Goal: Information Seeking & Learning: Find specific fact

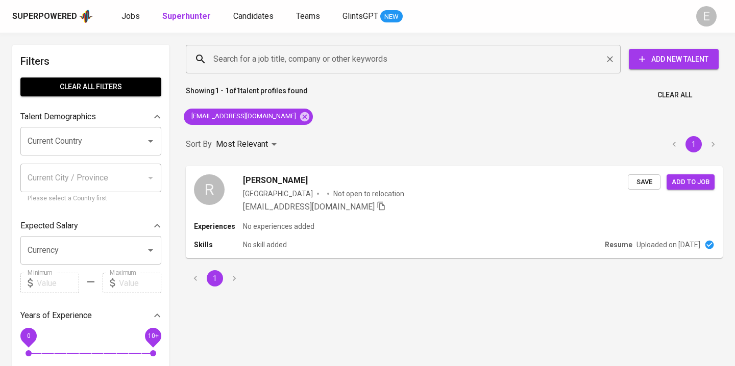
click at [232, 57] on input "Search for a job title, company or other keywords" at bounding box center [406, 58] width 390 height 19
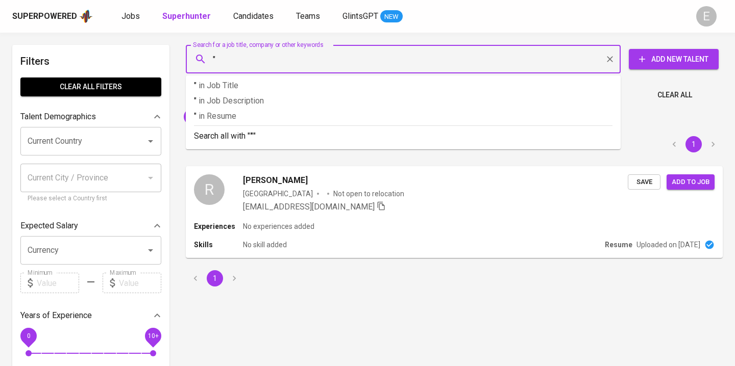
paste input "[PERSON_NAME]"
type input ""[PERSON_NAME]""
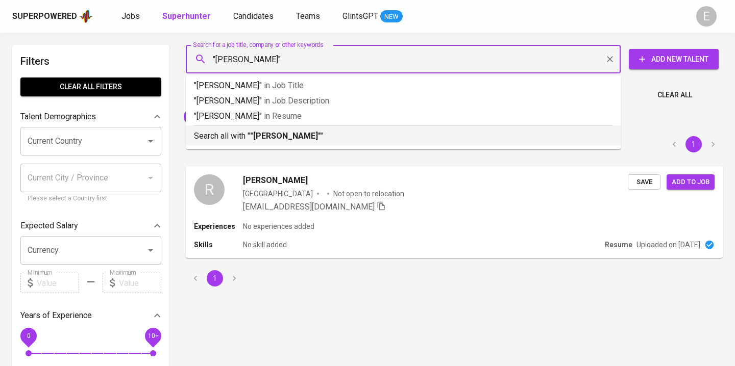
click at [240, 139] on p "Search all with " "[PERSON_NAME]" "" at bounding box center [403, 136] width 418 height 12
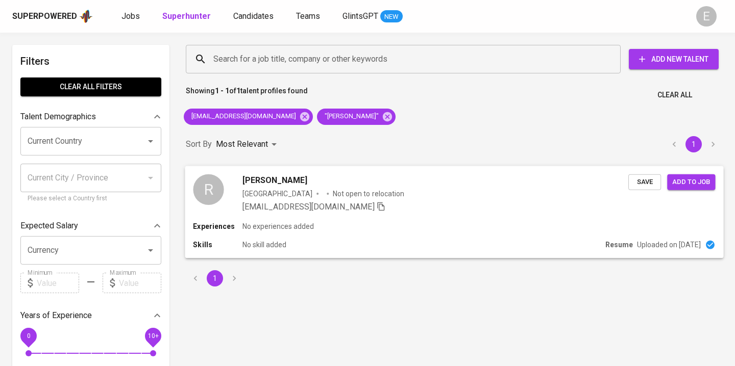
click at [463, 215] on div "R [PERSON_NAME] [GEOGRAPHIC_DATA] Not open to relocation [EMAIL_ADDRESS][DOMAIN…" at bounding box center [454, 193] width 538 height 55
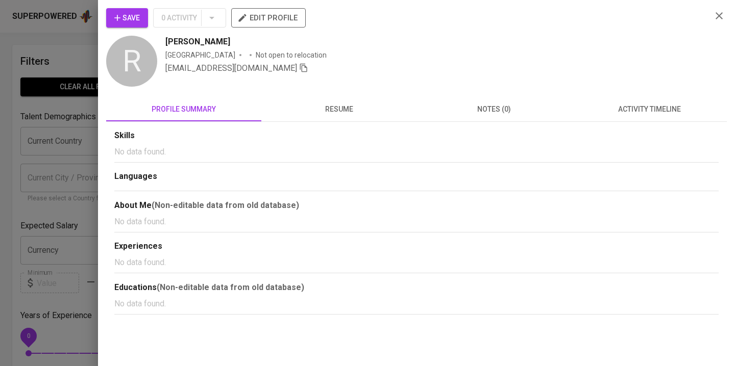
click at [337, 107] on span "resume" at bounding box center [338, 109] width 143 height 13
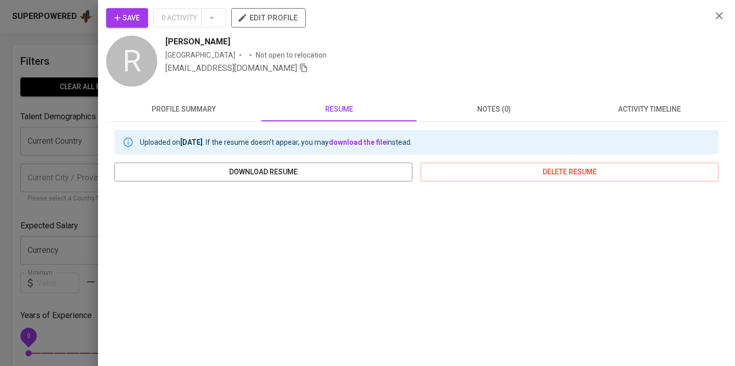
click at [29, 69] on div at bounding box center [367, 183] width 735 height 366
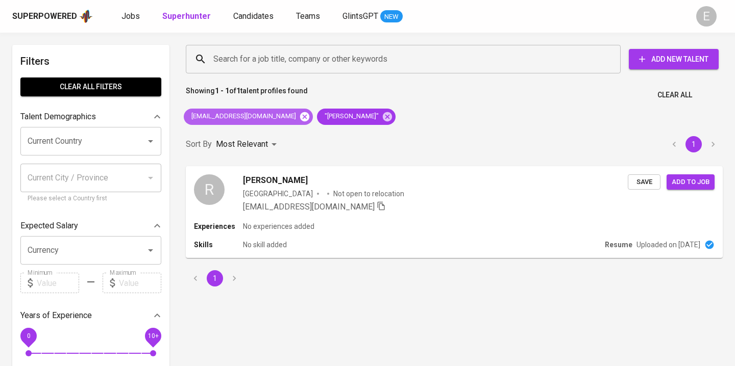
click at [300, 118] on icon at bounding box center [304, 116] width 9 height 9
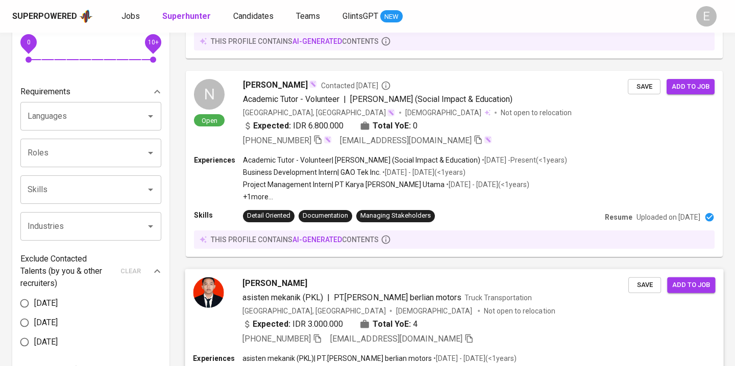
scroll to position [365, 0]
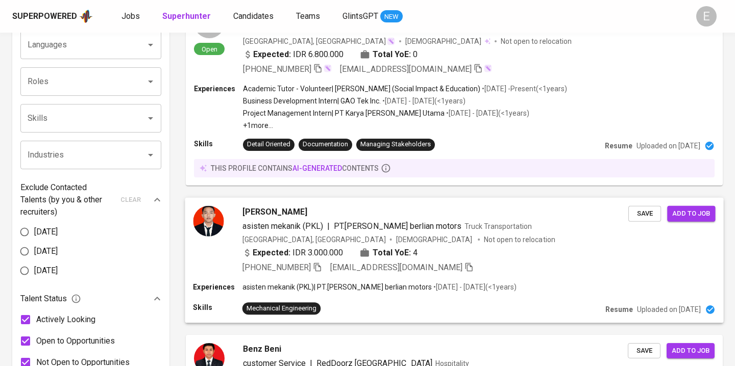
click at [541, 233] on div "[PERSON_NAME] asisten mekanik (PKL) | PT.[PERSON_NAME] berlian motors Truck Tra…" at bounding box center [435, 240] width 386 height 68
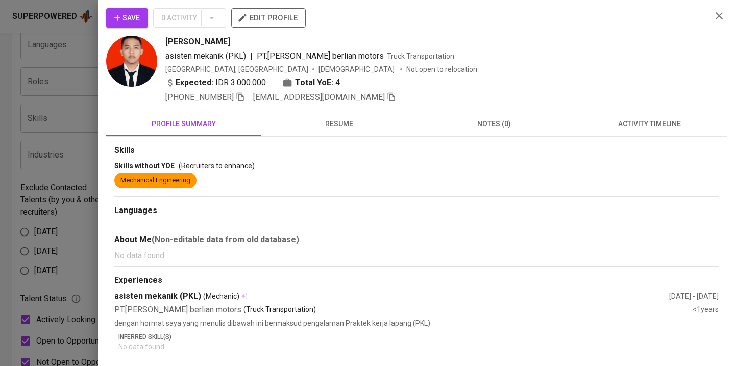
click at [60, 107] on div at bounding box center [367, 183] width 735 height 366
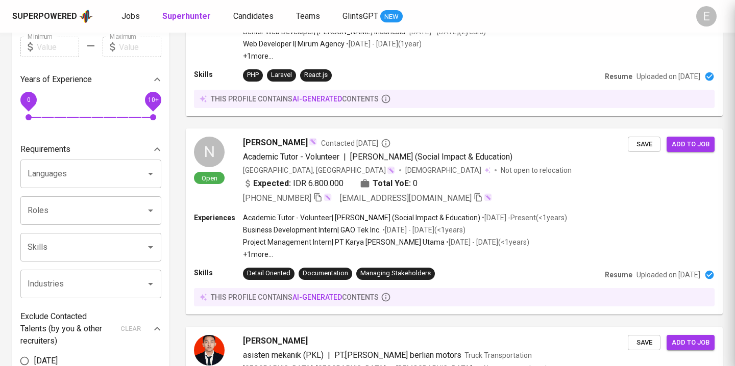
scroll to position [0, 0]
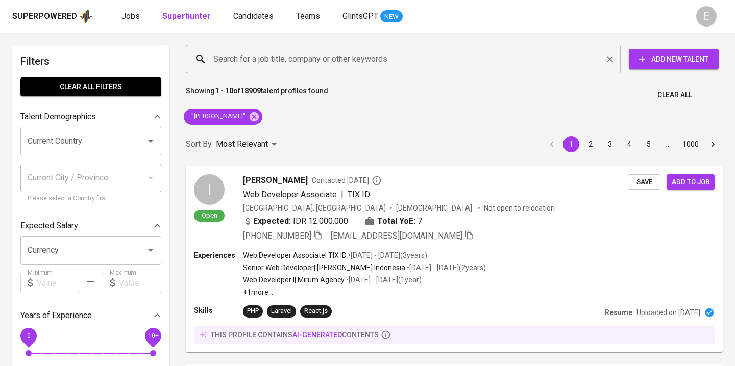
click at [289, 71] on div "Search for a job title, company or other keywords" at bounding box center [403, 59] width 435 height 29
paste input "[EMAIL_ADDRESS][DOMAIN_NAME]"
type input "[EMAIL_ADDRESS][DOMAIN_NAME]"
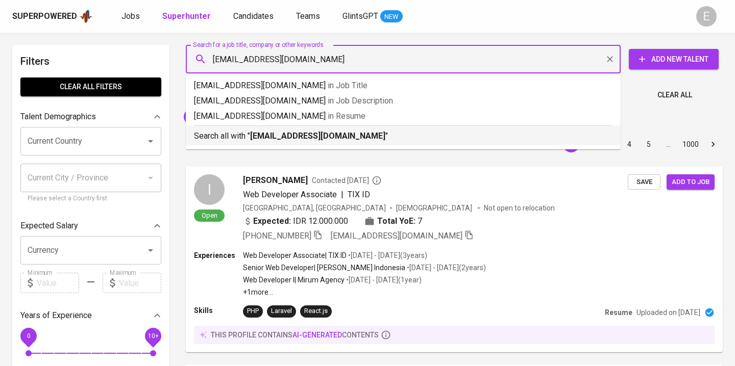
click at [261, 137] on b "[EMAIL_ADDRESS][DOMAIN_NAME]" at bounding box center [317, 136] width 135 height 10
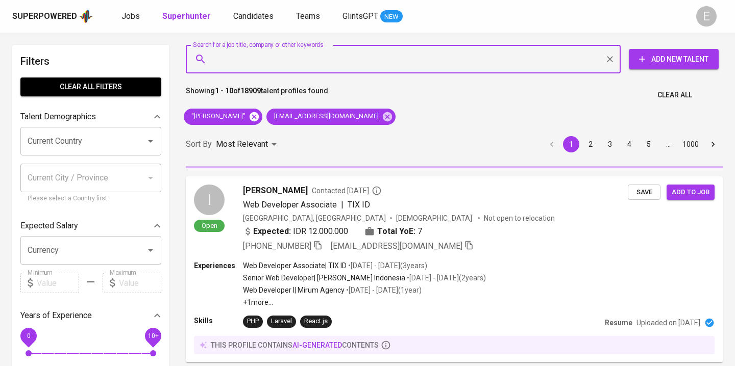
click at [249, 117] on icon at bounding box center [253, 116] width 9 height 9
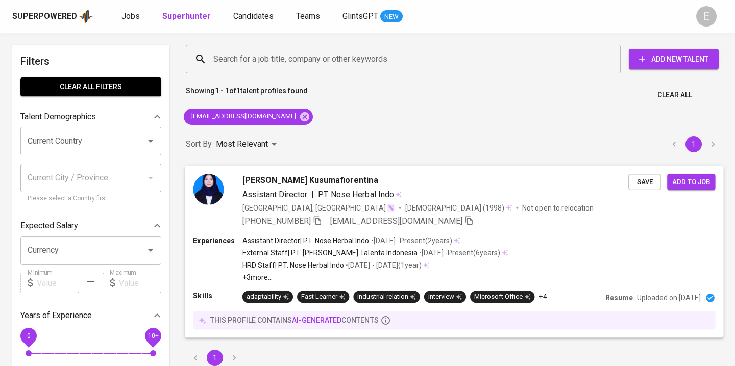
click at [320, 219] on icon "button" at bounding box center [317, 220] width 9 height 9
click at [268, 59] on input "Search for a job title, company or other keywords" at bounding box center [406, 58] width 390 height 19
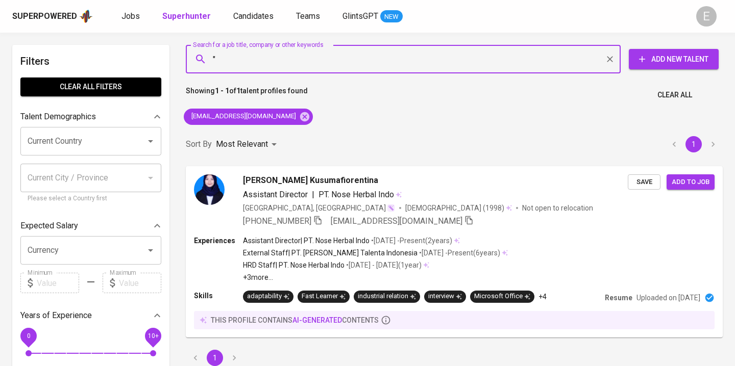
paste input "[PERSON_NAME]"
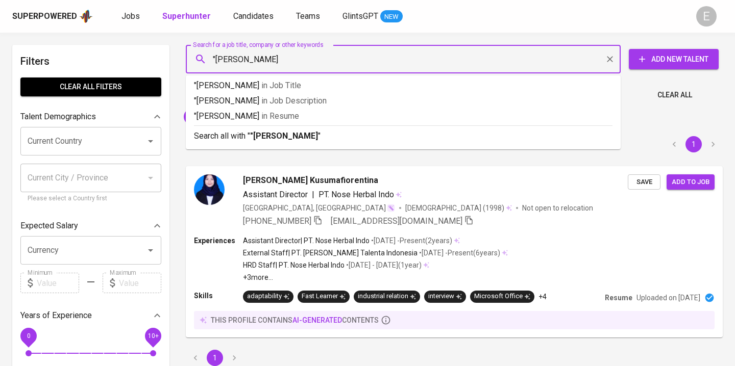
type input ""[PERSON_NAME]""
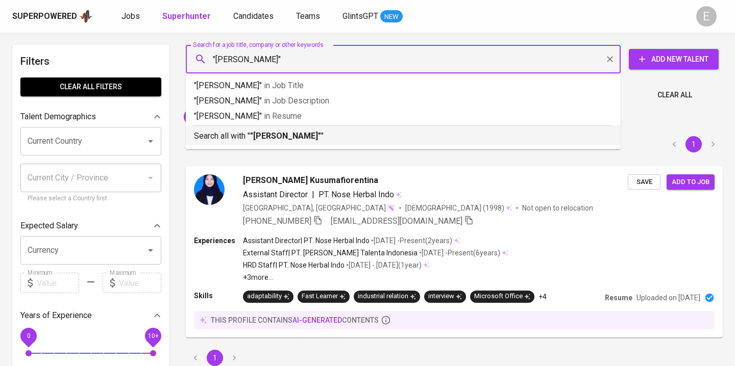
click at [219, 130] on div "Search all with " "[PERSON_NAME]" "" at bounding box center [403, 133] width 418 height 17
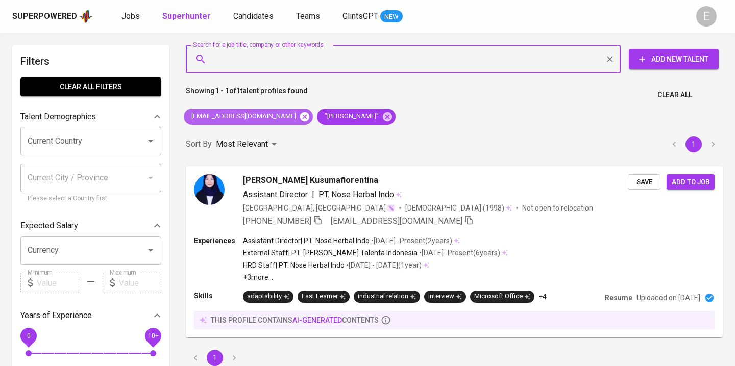
click at [300, 120] on icon at bounding box center [304, 116] width 9 height 9
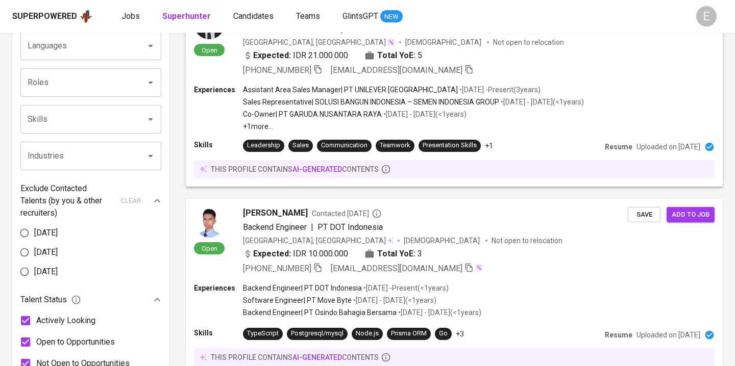
scroll to position [426, 0]
